Goal: Task Accomplishment & Management: Use online tool/utility

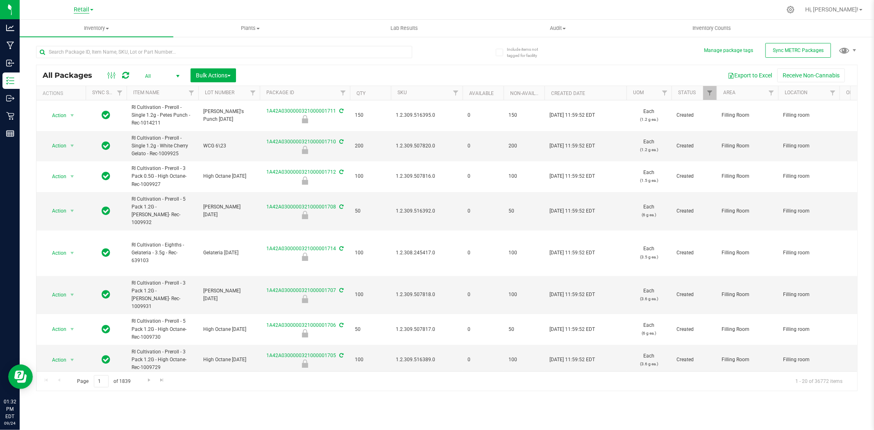
click at [79, 7] on span "Retail" at bounding box center [82, 9] width 16 height 7
click at [81, 29] on link "Cultivation" at bounding box center [84, 28] width 120 height 11
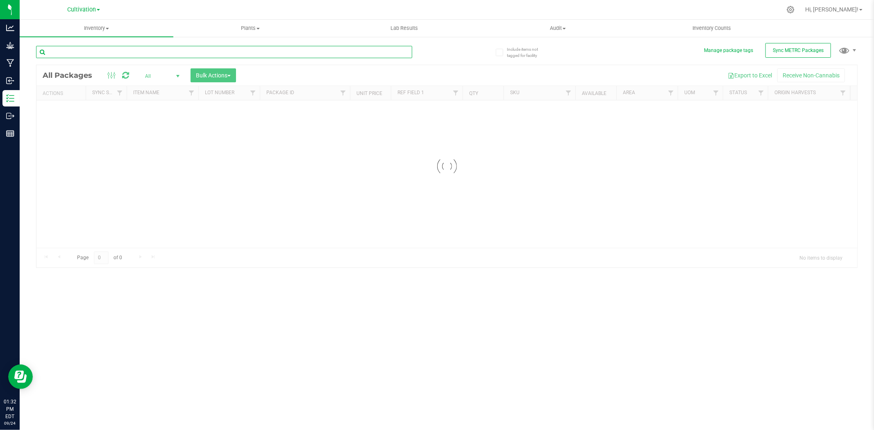
click at [206, 51] on input "text" at bounding box center [224, 52] width 376 height 12
type input "1A42A0300000321000000956"
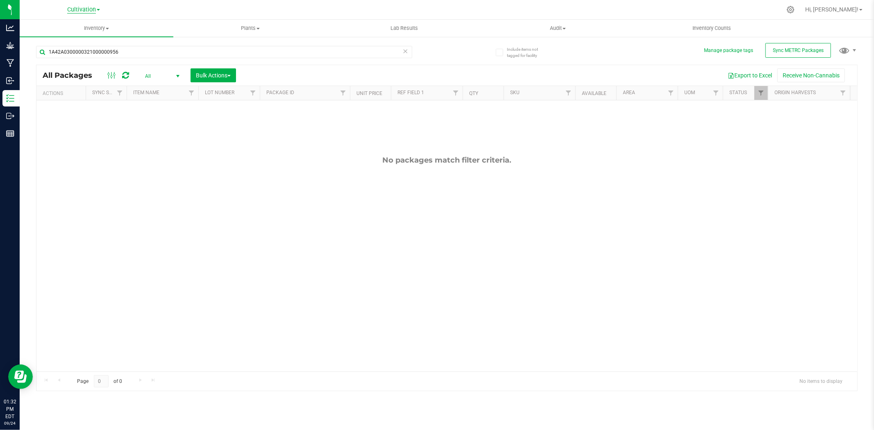
click at [89, 7] on span "Cultivation" at bounding box center [81, 9] width 29 height 7
click at [87, 30] on link "Cultivation" at bounding box center [84, 28] width 120 height 11
click at [87, 11] on span "Cultivation" at bounding box center [81, 9] width 29 height 7
click at [86, 38] on link "Retail" at bounding box center [84, 39] width 120 height 11
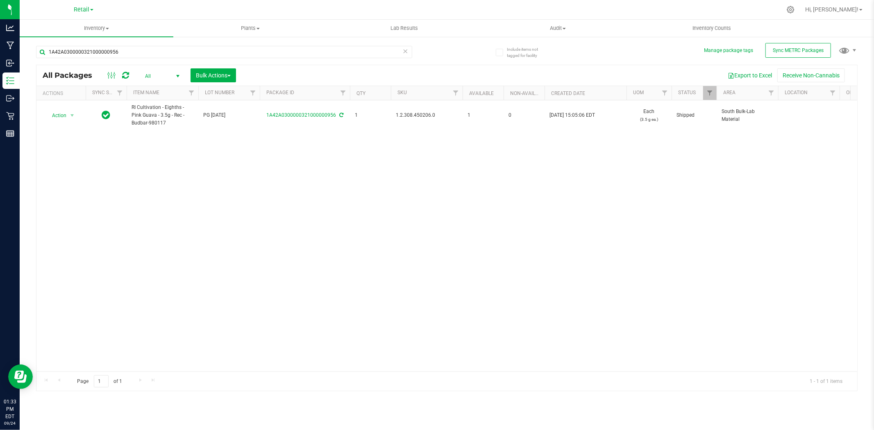
click at [82, 13] on div "Retail Cultivation Retail" at bounding box center [84, 10] width 20 height 10
click at [83, 9] on span "Retail" at bounding box center [82, 9] width 16 height 7
click at [89, 26] on link "Cultivation" at bounding box center [84, 28] width 120 height 11
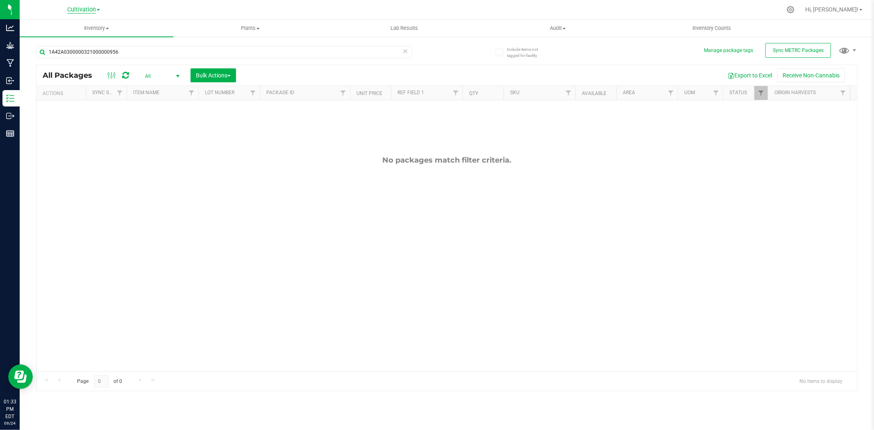
click at [94, 9] on span "Cultivation" at bounding box center [81, 9] width 29 height 7
click at [93, 35] on link "Retail" at bounding box center [84, 39] width 120 height 11
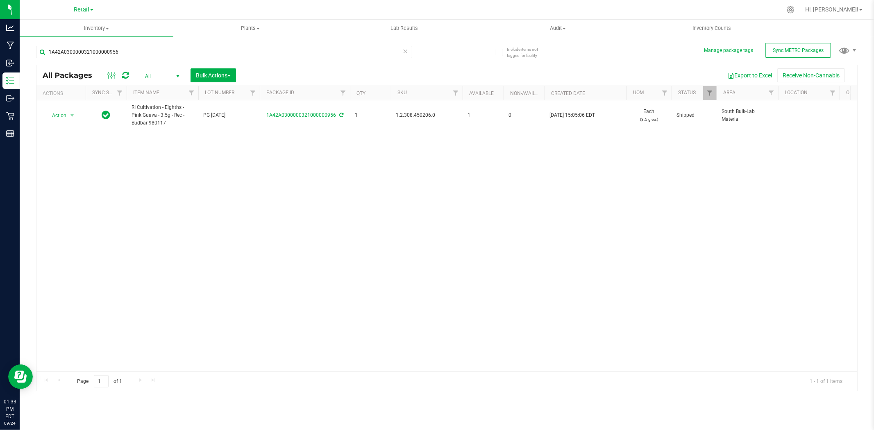
click at [406, 49] on icon at bounding box center [406, 51] width 6 height 10
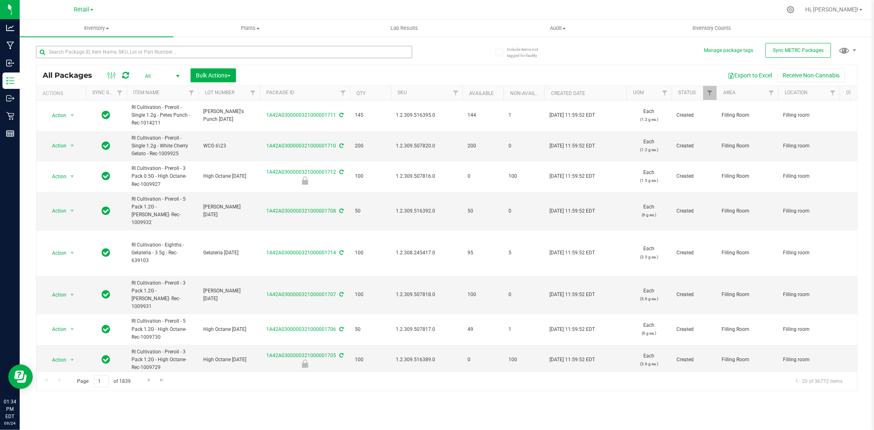
drag, startPoint x: 211, startPoint y: 59, endPoint x: 214, endPoint y: 47, distance: 12.1
click at [211, 52] on div at bounding box center [224, 55] width 376 height 19
click at [214, 47] on input "text" at bounding box center [224, 52] width 376 height 12
type input "0956"
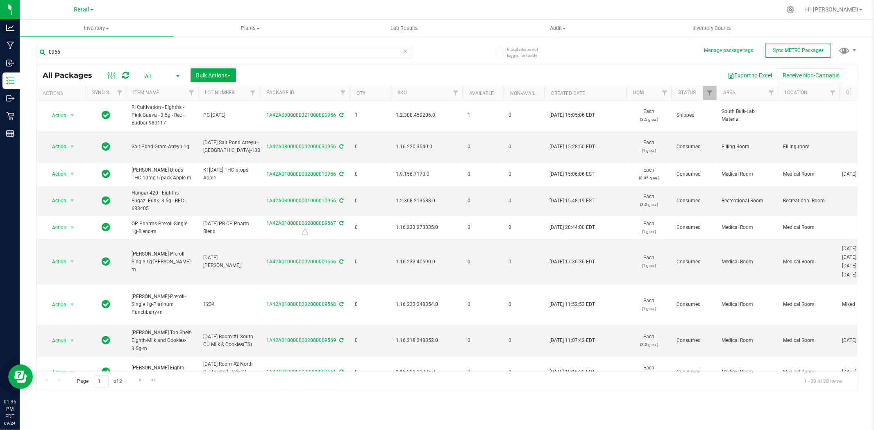
click at [406, 51] on icon at bounding box center [406, 51] width 6 height 10
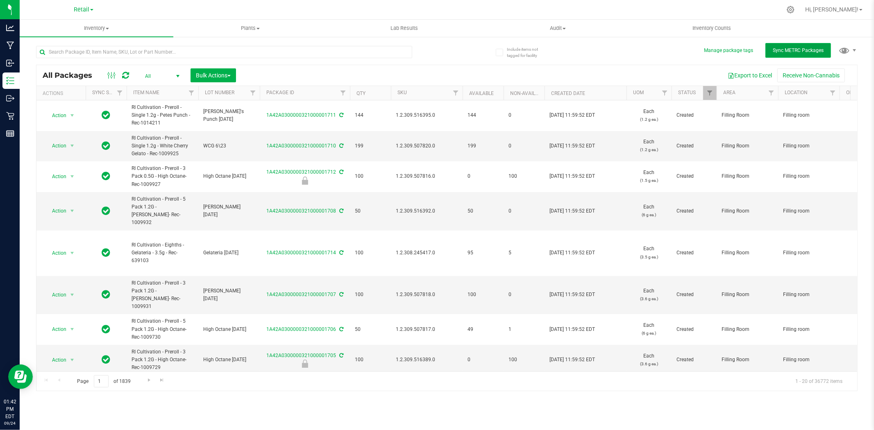
click at [806, 52] on span "Sync METRC Packages" at bounding box center [798, 51] width 51 height 6
